Goal: Task Accomplishment & Management: Complete application form

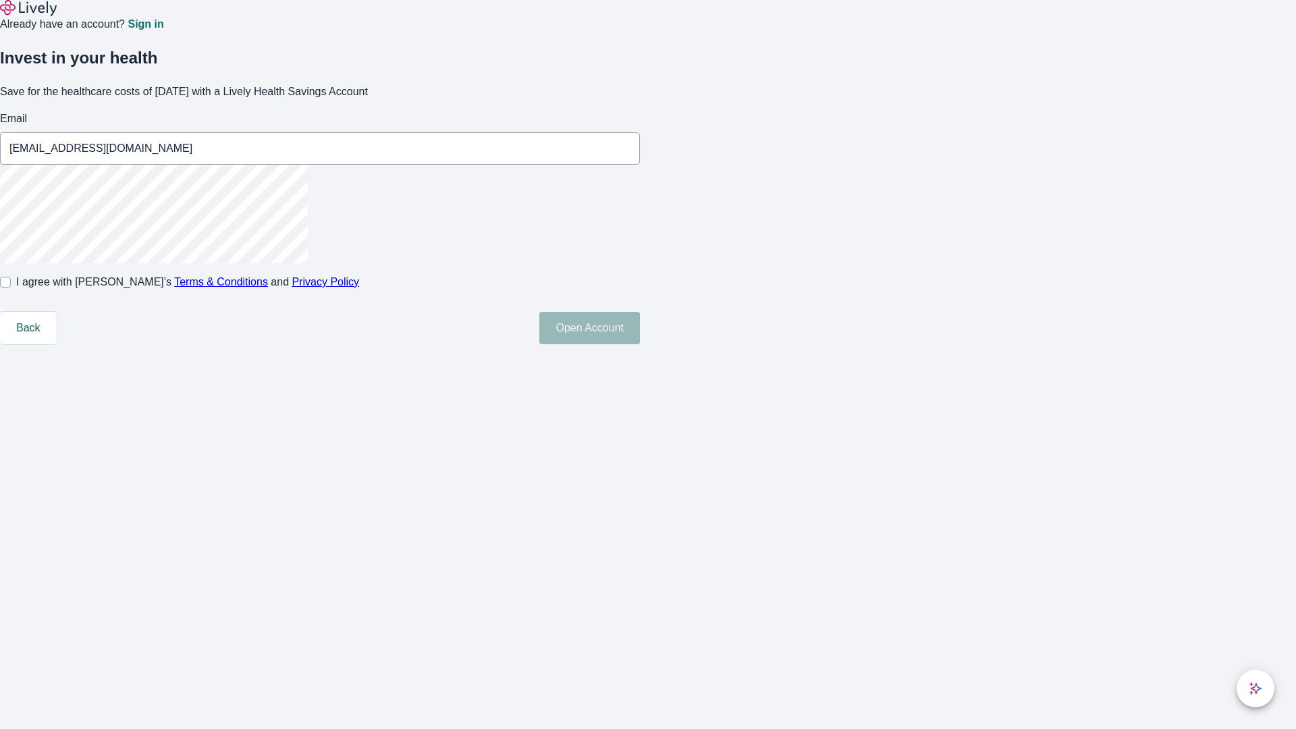
click at [11, 288] on input "I agree with Lively’s Terms & Conditions and Privacy Policy" at bounding box center [5, 282] width 11 height 11
checkbox input "true"
click at [640, 344] on button "Open Account" at bounding box center [589, 328] width 101 height 32
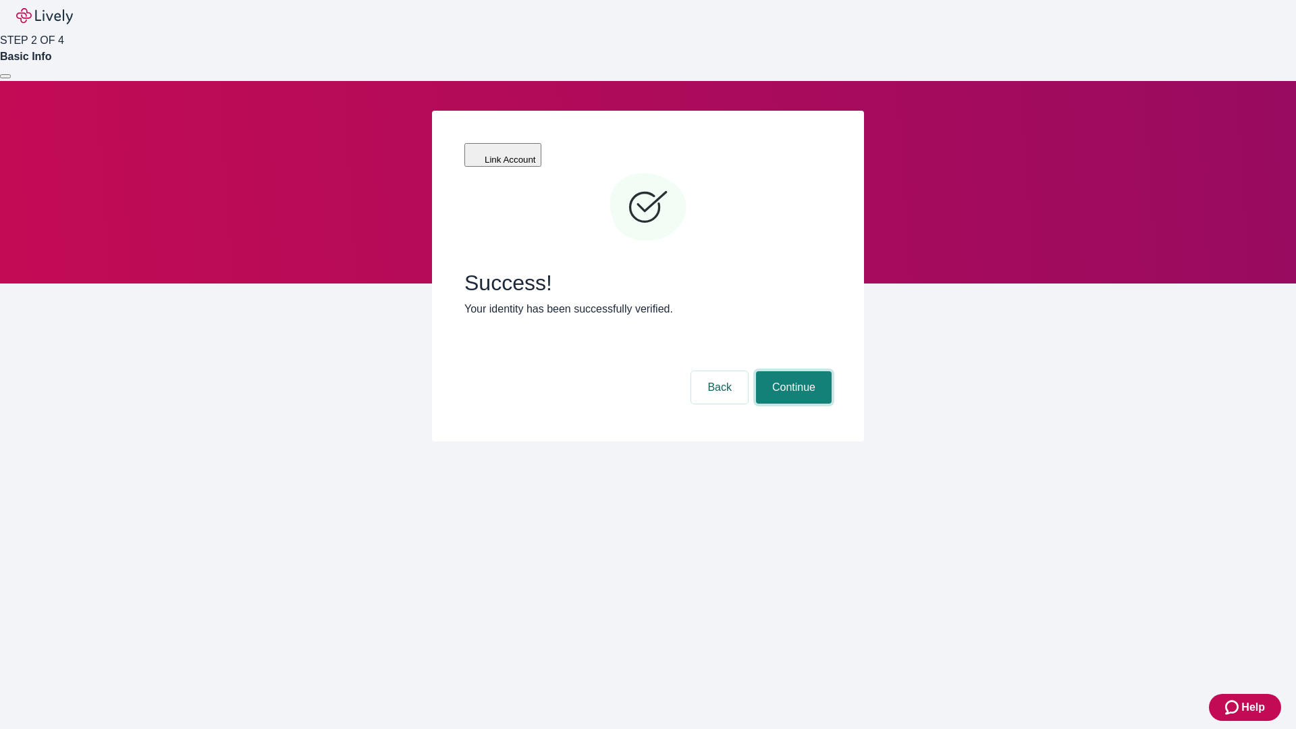
click at [792, 371] on button "Continue" at bounding box center [794, 387] width 76 height 32
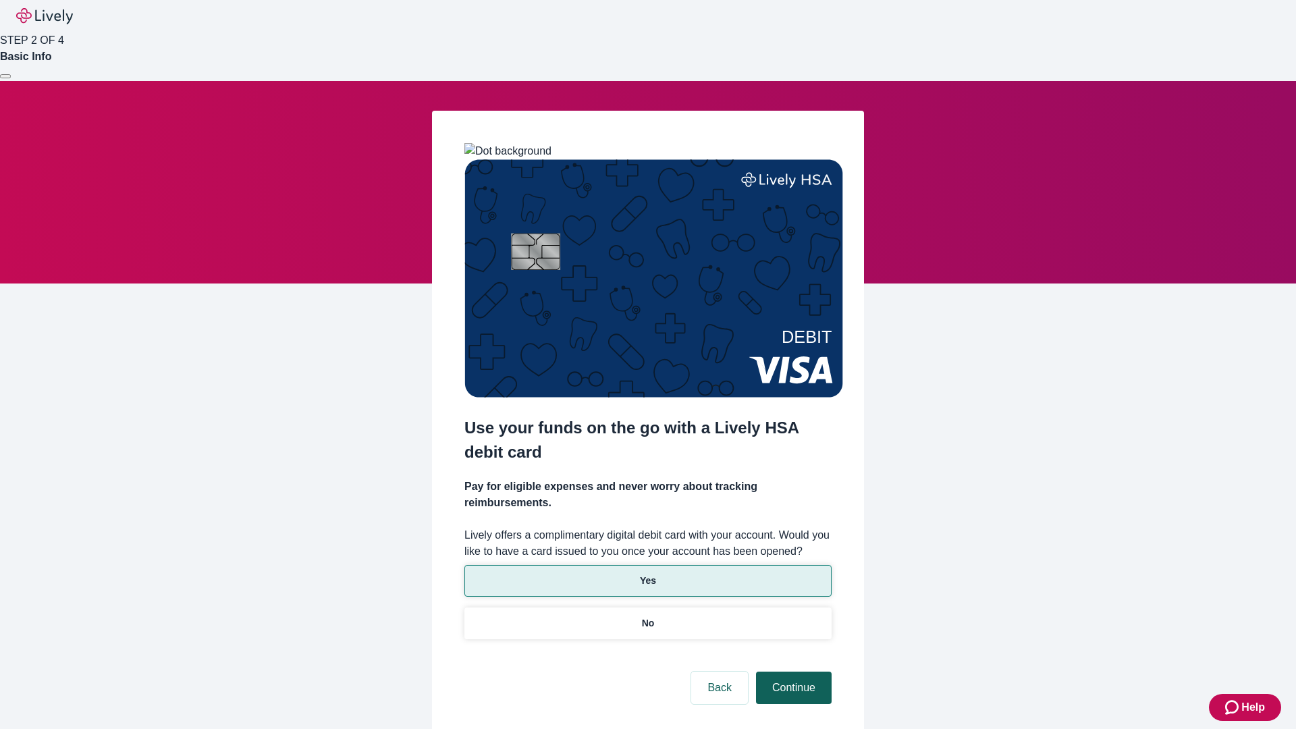
click at [647, 574] on p "Yes" at bounding box center [648, 581] width 16 height 14
click at [792, 672] on button "Continue" at bounding box center [794, 688] width 76 height 32
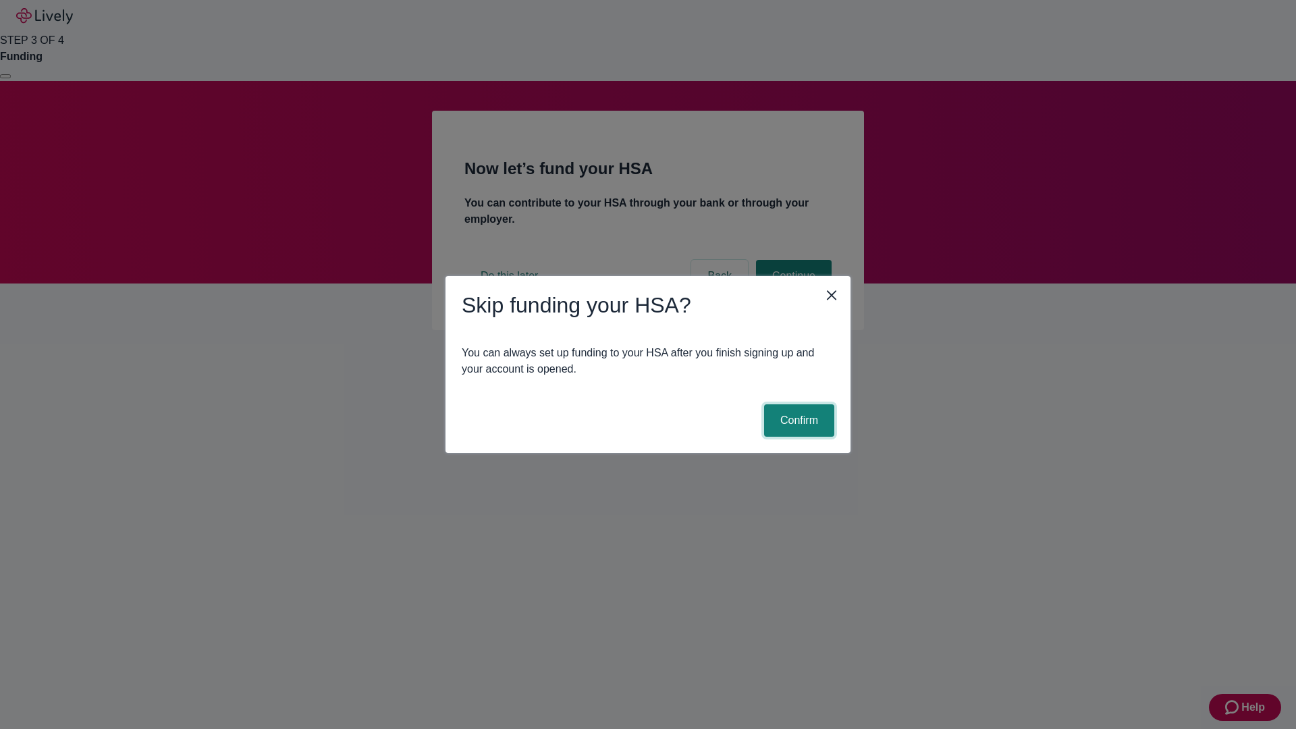
click at [797, 421] on button "Confirm" at bounding box center [799, 420] width 70 height 32
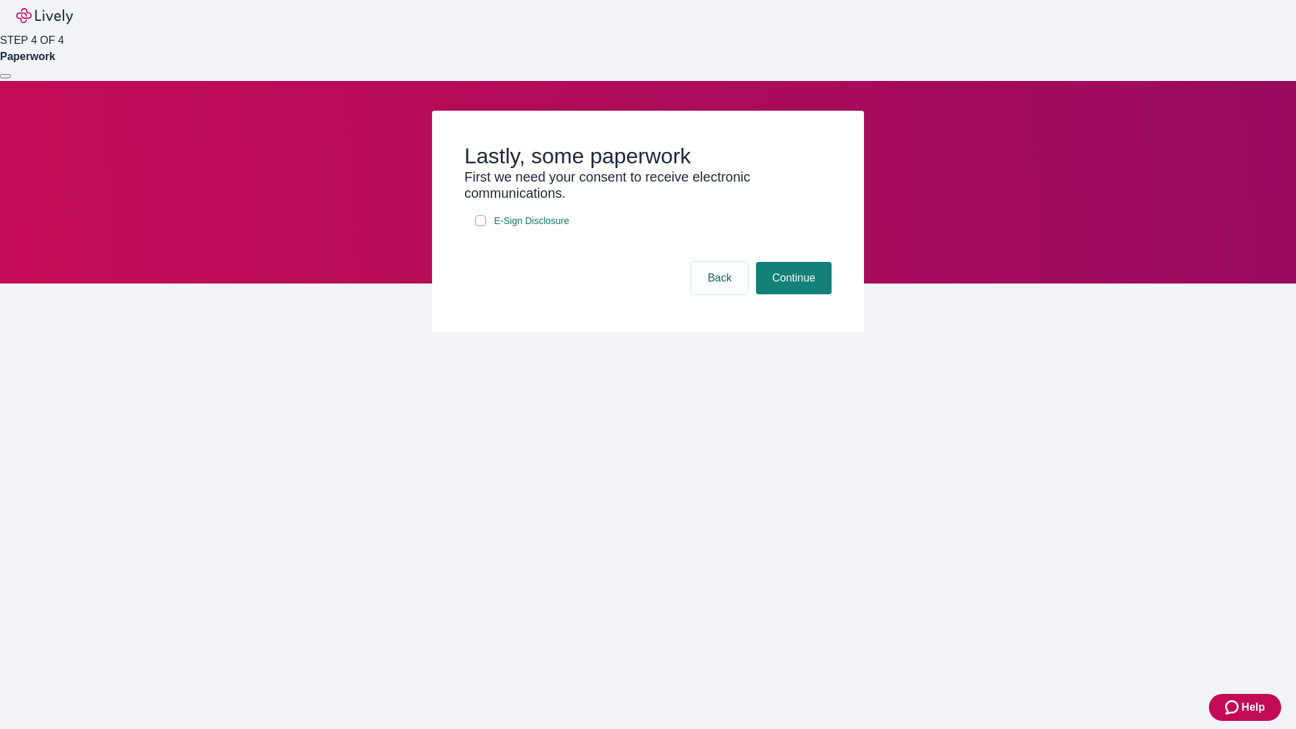
click at [481, 226] on input "E-Sign Disclosure" at bounding box center [480, 220] width 11 height 11
checkbox input "true"
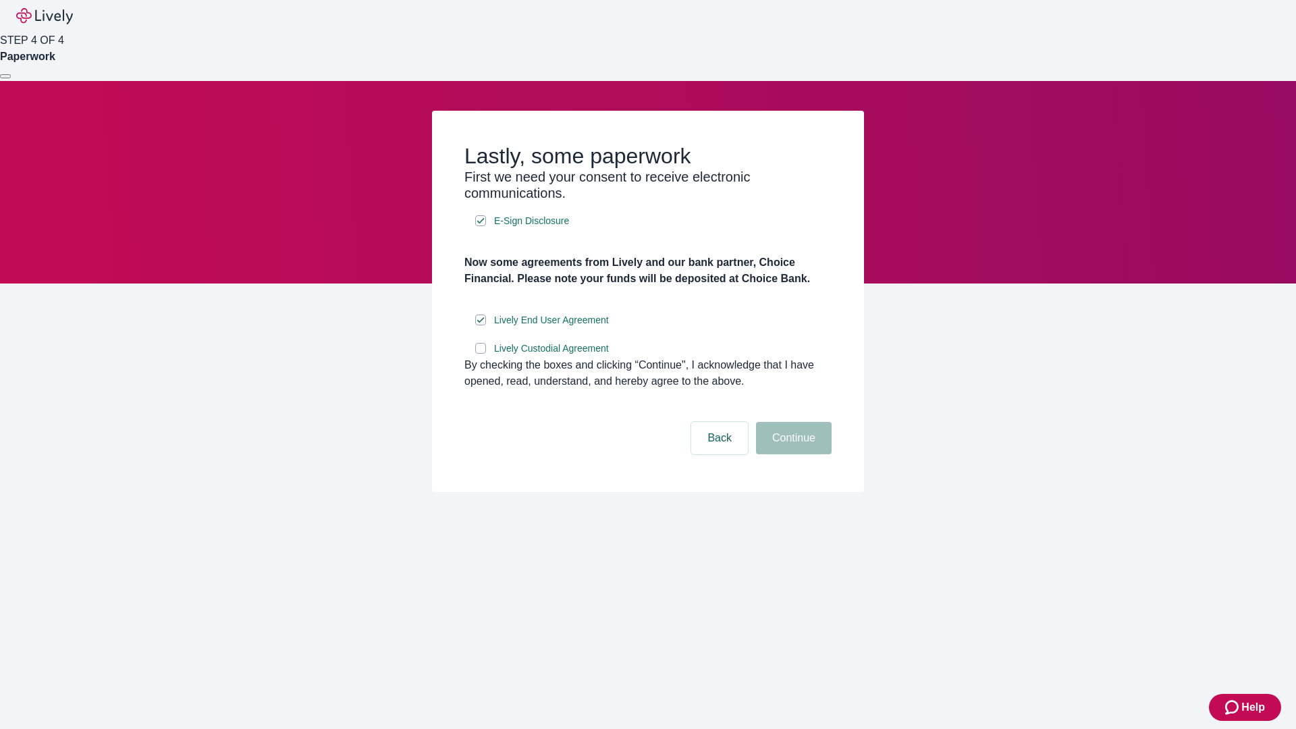
click at [481, 354] on input "Lively Custodial Agreement" at bounding box center [480, 348] width 11 height 11
checkbox input "true"
click at [792, 454] on button "Continue" at bounding box center [794, 438] width 76 height 32
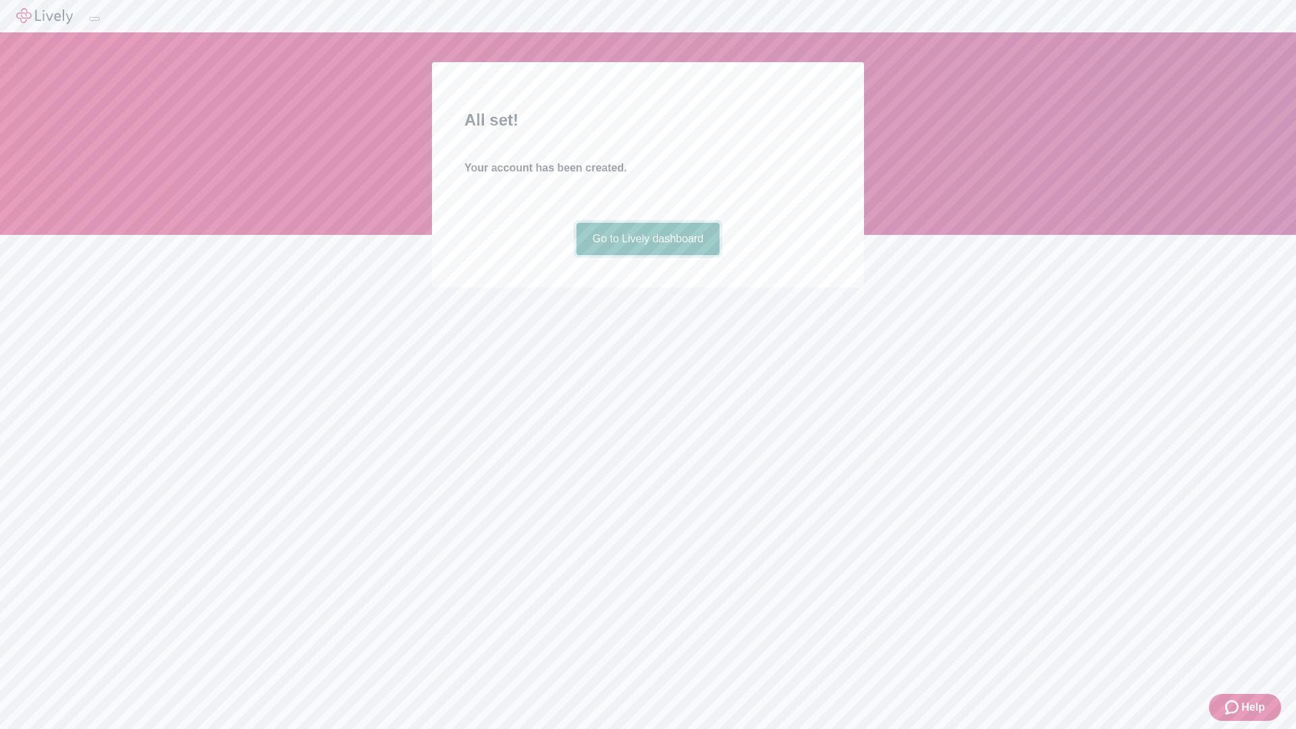
click at [647, 255] on link "Go to Lively dashboard" at bounding box center [648, 239] width 144 height 32
